Goal: Task Accomplishment & Management: Manage account settings

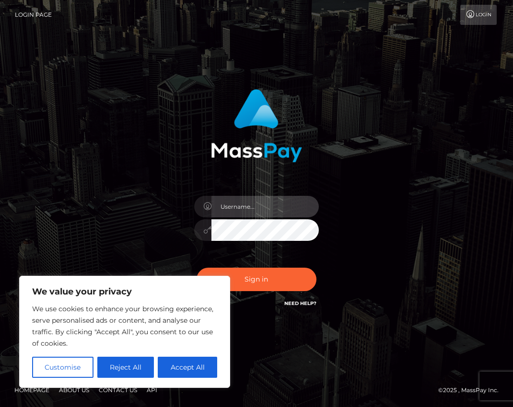
click at [269, 206] on input "text" at bounding box center [264, 207] width 107 height 22
type input "[EMAIL_ADDRESS][DOMAIN_NAME]"
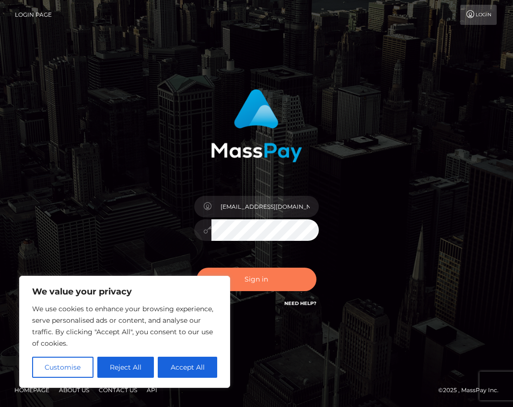
click at [281, 273] on button "Sign in" at bounding box center [256, 279] width 120 height 23
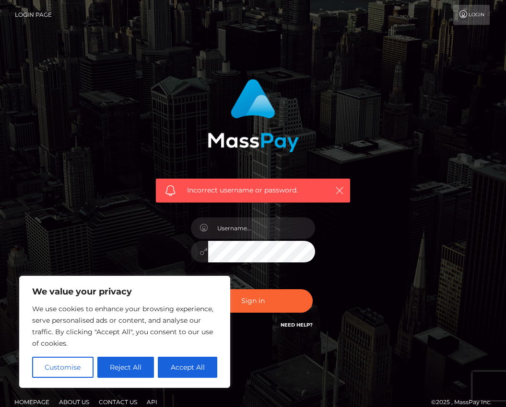
click at [338, 189] on icon "button" at bounding box center [339, 191] width 10 height 10
click at [252, 226] on input "text" at bounding box center [261, 229] width 107 height 22
type input "demonpresident.ttv@gmail.com"
click at [250, 299] on button "Sign in" at bounding box center [253, 300] width 120 height 23
click at [246, 227] on input "text" at bounding box center [261, 229] width 107 height 22
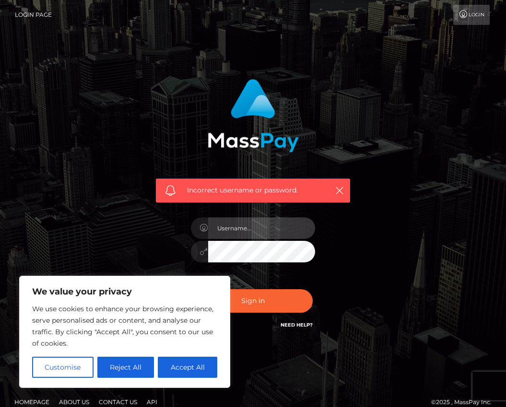
type input "demonpresident.ttv@gmail.com"
click at [193, 289] on button "Sign in" at bounding box center [253, 300] width 120 height 23
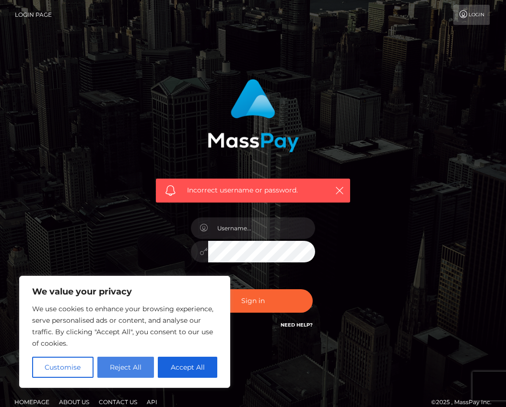
click at [124, 371] on button "Reject All" at bounding box center [125, 367] width 57 height 21
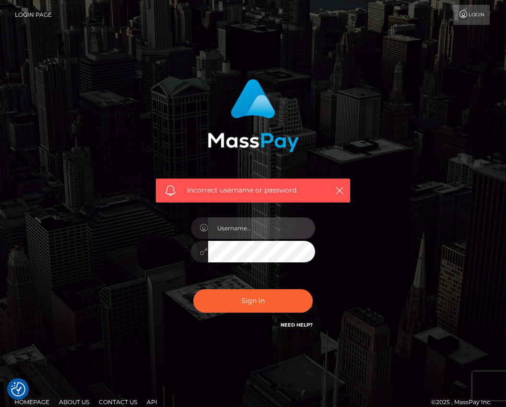
click at [264, 228] on input "text" at bounding box center [261, 229] width 107 height 22
type input "[EMAIL_ADDRESS][DOMAIN_NAME]"
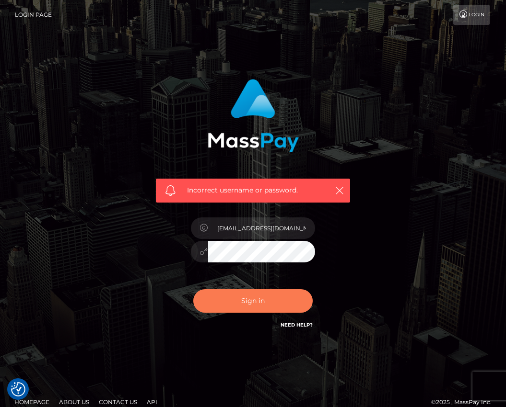
click at [244, 306] on button "Sign in" at bounding box center [253, 300] width 120 height 23
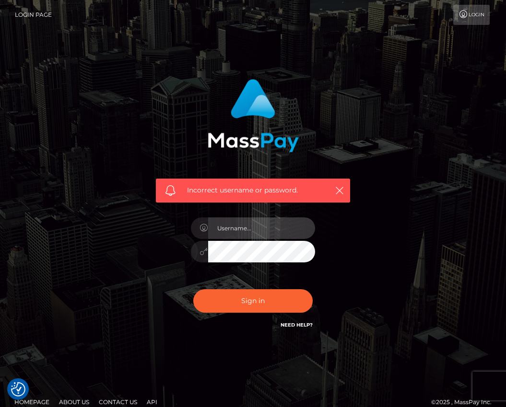
click at [257, 225] on input "text" at bounding box center [261, 229] width 107 height 22
type input "demonpresident.ttv@gmail.com"
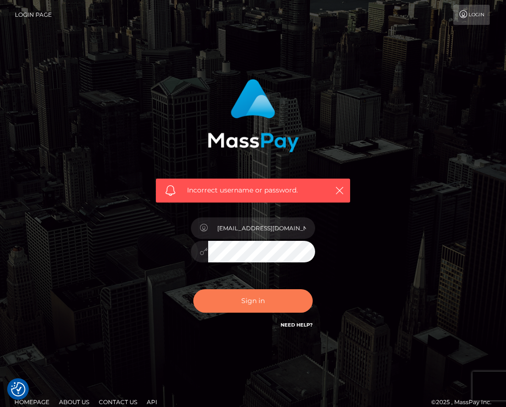
click at [229, 289] on button "Sign in" at bounding box center [253, 300] width 120 height 23
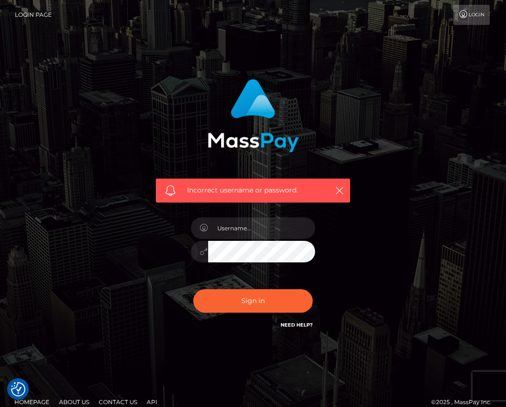
click at [460, 9] on link "Login" at bounding box center [471, 15] width 36 height 20
